Goal: Navigation & Orientation: Find specific page/section

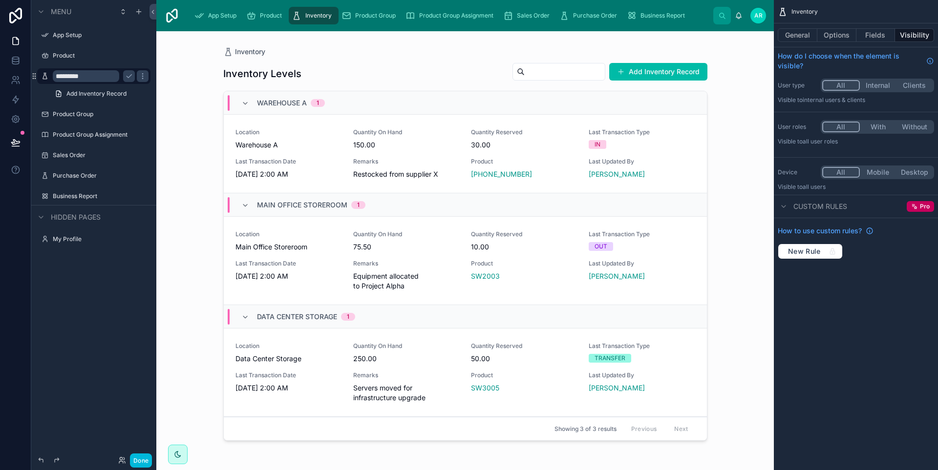
click at [370, 16] on span "Product Group" at bounding box center [375, 16] width 41 height 8
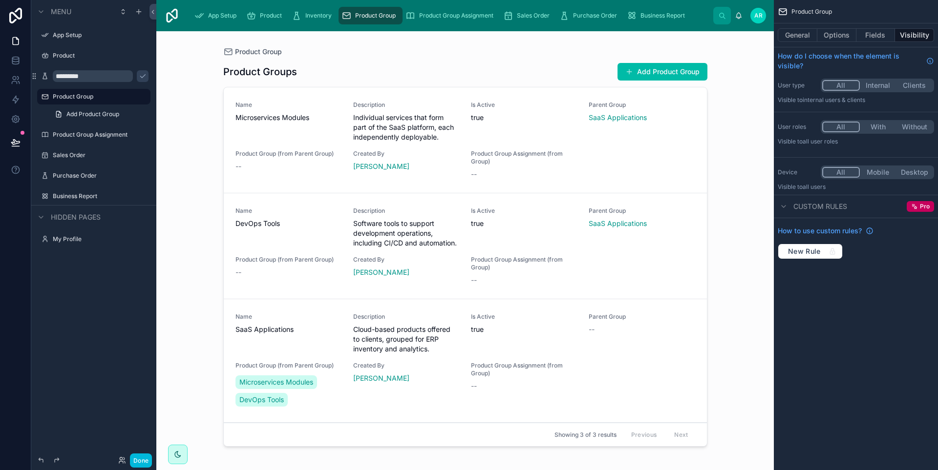
drag, startPoint x: 293, startPoint y: 17, endPoint x: 242, endPoint y: 21, distance: 50.9
click at [292, 17] on icon "scrollable content" at bounding box center [297, 16] width 10 height 10
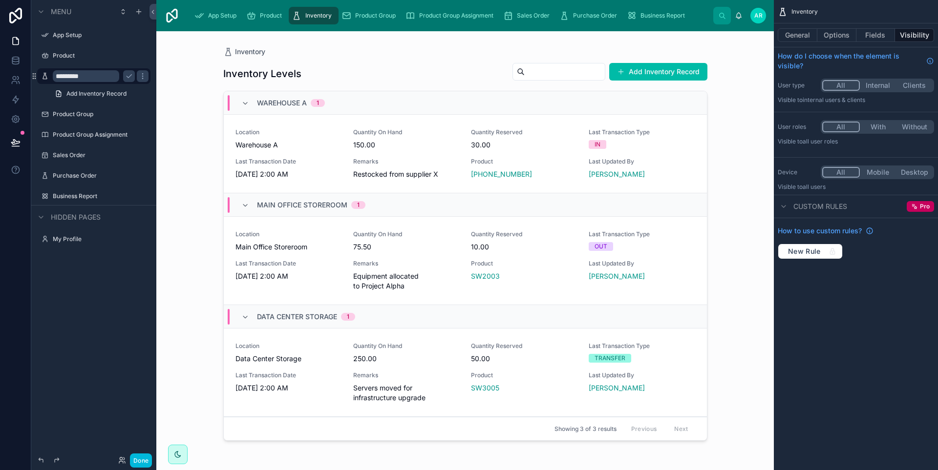
click at [242, 21] on link "App Setup" at bounding box center [217, 16] width 52 height 18
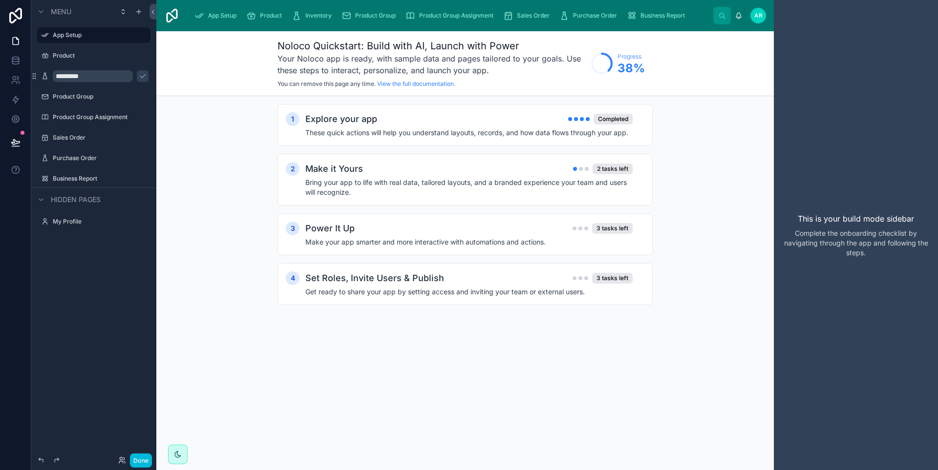
click at [233, 17] on span "App Setup" at bounding box center [222, 16] width 28 height 8
click at [273, 19] on span "Product" at bounding box center [271, 16] width 22 height 8
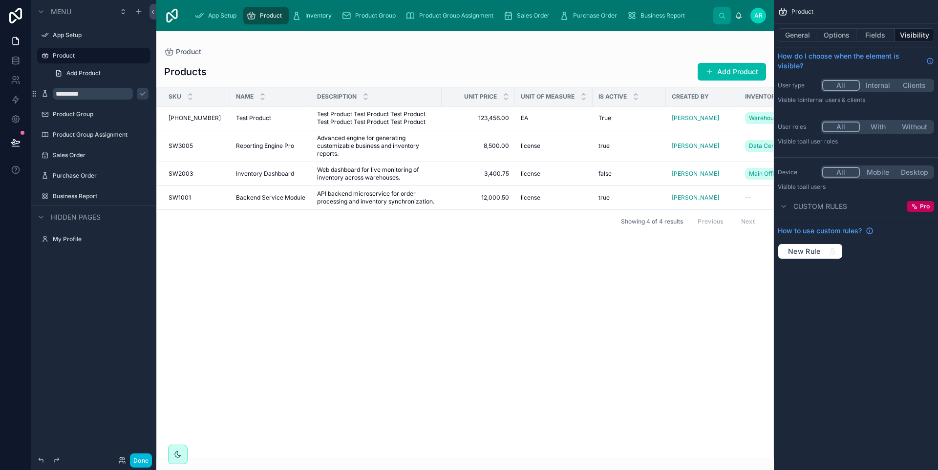
click at [305, 19] on span "Inventory" at bounding box center [318, 16] width 26 height 8
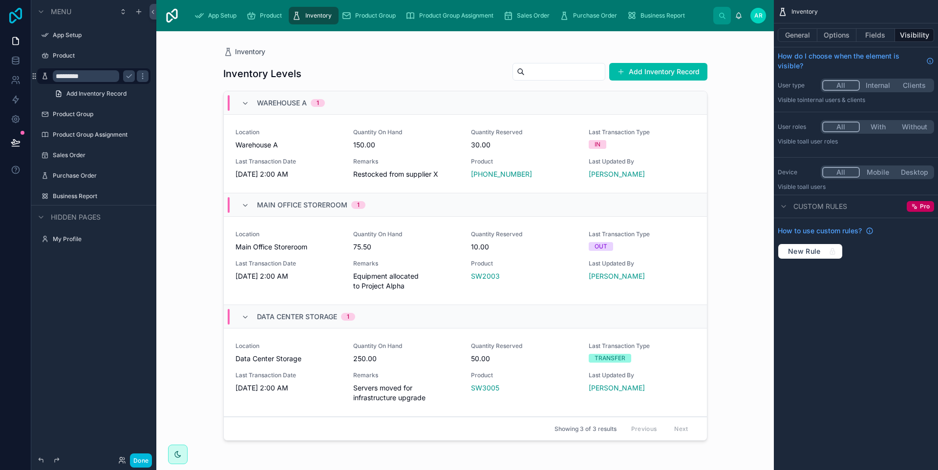
click at [15, 18] on icon at bounding box center [16, 16] width 20 height 16
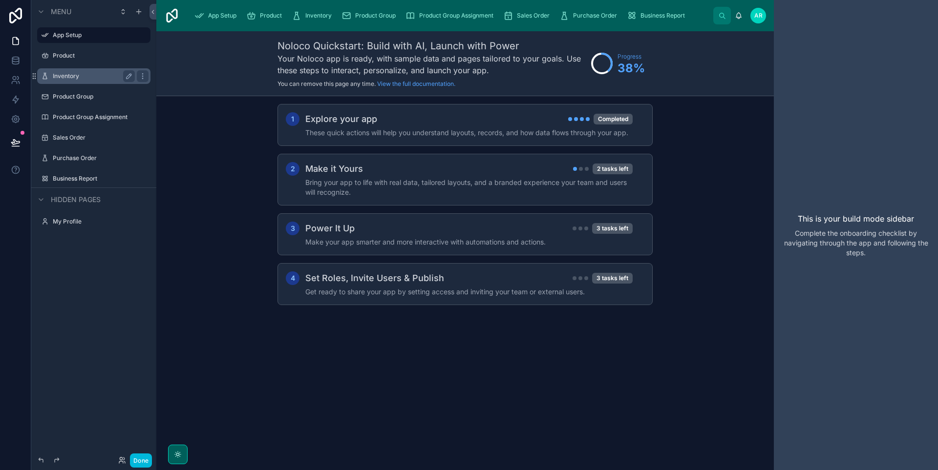
click at [73, 75] on label "Inventory" at bounding box center [92, 76] width 78 height 8
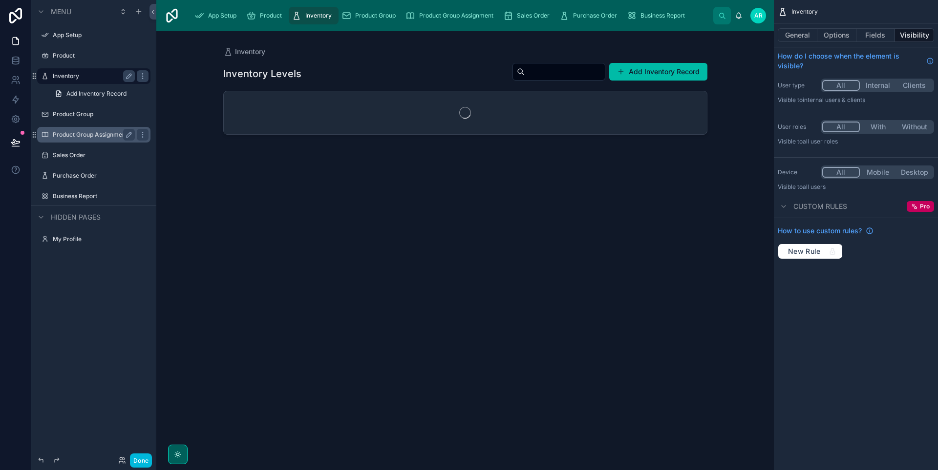
click at [82, 117] on label "Product Group" at bounding box center [99, 114] width 92 height 8
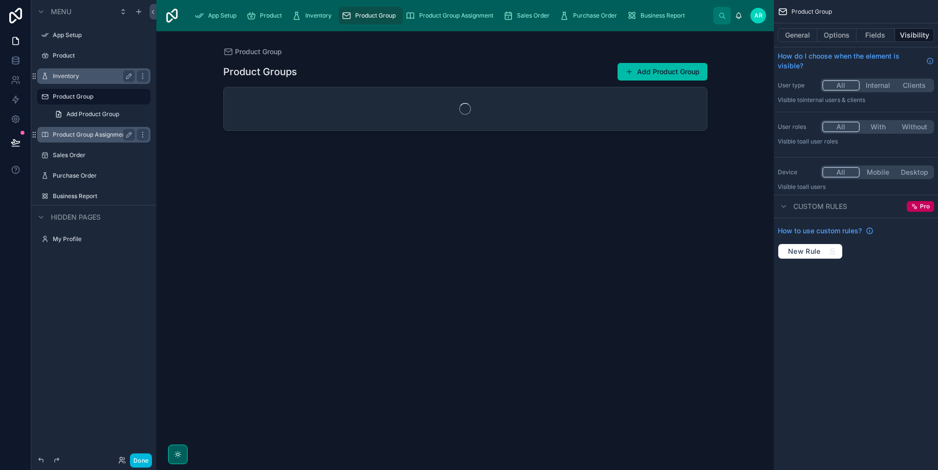
click at [76, 135] on label "Product Group Assignment" at bounding box center [92, 135] width 78 height 8
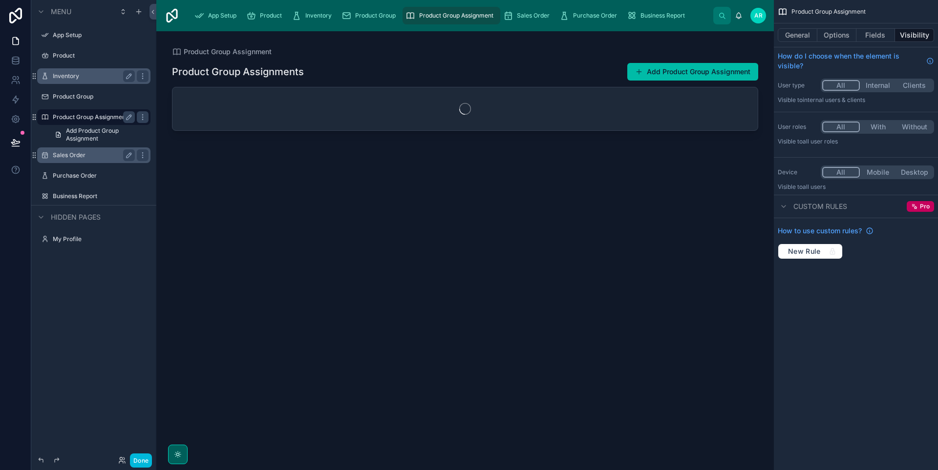
click at [81, 157] on label "Sales Order" at bounding box center [92, 155] width 78 height 8
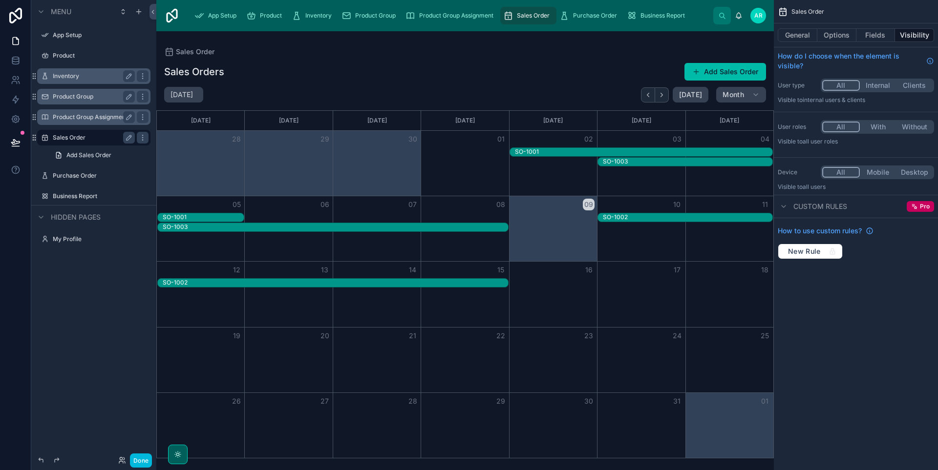
click at [78, 94] on label "Product Group" at bounding box center [92, 97] width 78 height 8
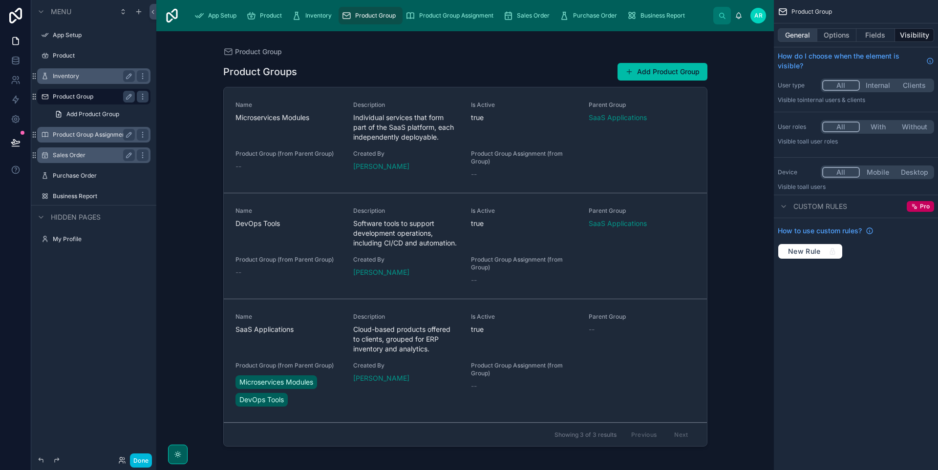
click at [806, 34] on button "General" at bounding box center [798, 35] width 40 height 14
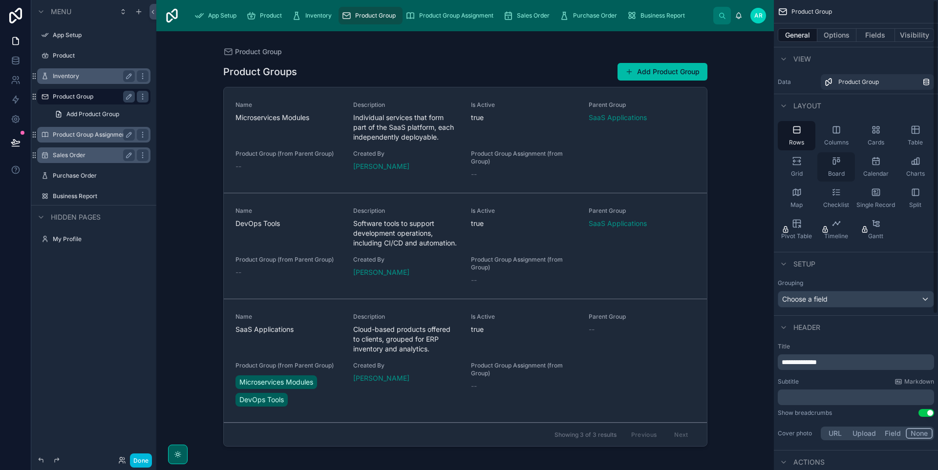
click at [837, 166] on div "Board" at bounding box center [836, 166] width 38 height 29
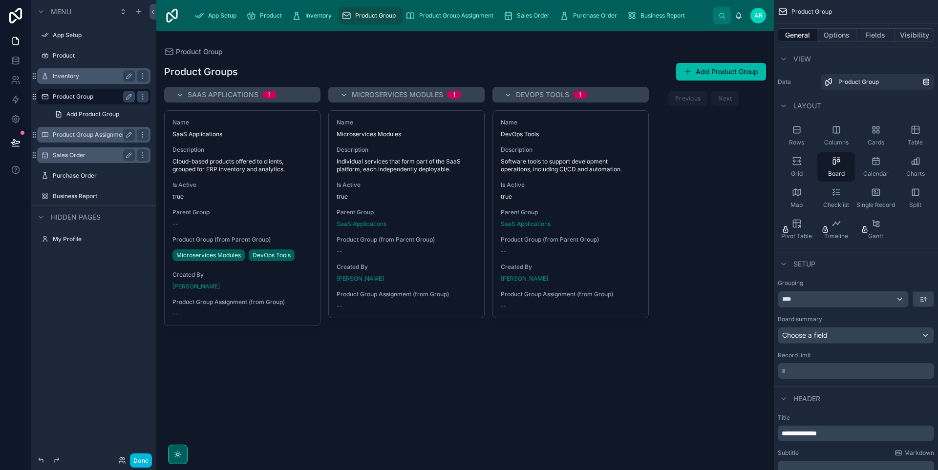
drag, startPoint x: 347, startPoint y: 210, endPoint x: 362, endPoint y: 214, distance: 15.3
click at [362, 214] on div at bounding box center [464, 250] width 617 height 439
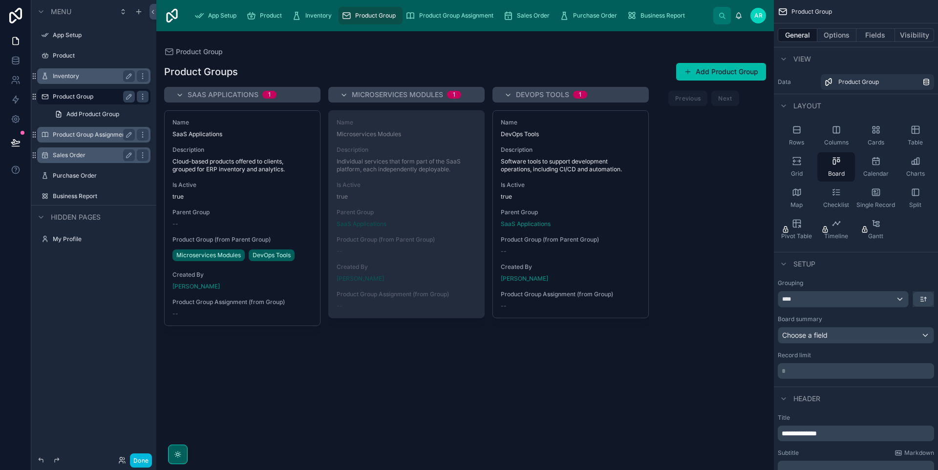
click at [335, 216] on div "Name Microservices Modules Description Individual services that form part of th…" at bounding box center [406, 214] width 155 height 207
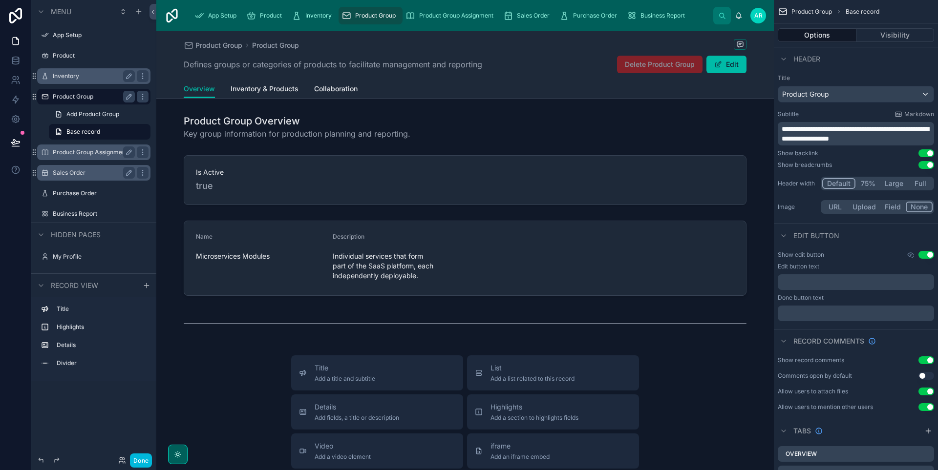
click at [273, 88] on span "Inventory & Products" at bounding box center [265, 89] width 68 height 10
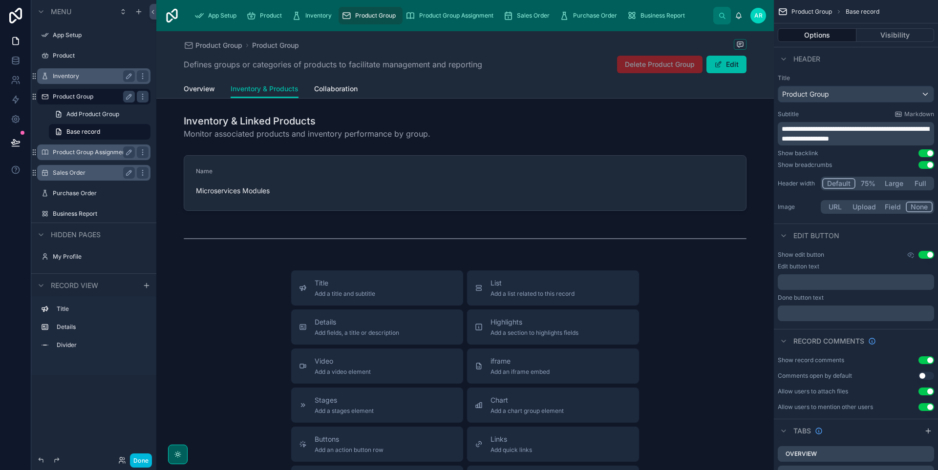
click at [336, 87] on span "Collaboration" at bounding box center [335, 89] width 43 height 10
